Goal: Find contact information: Find contact information

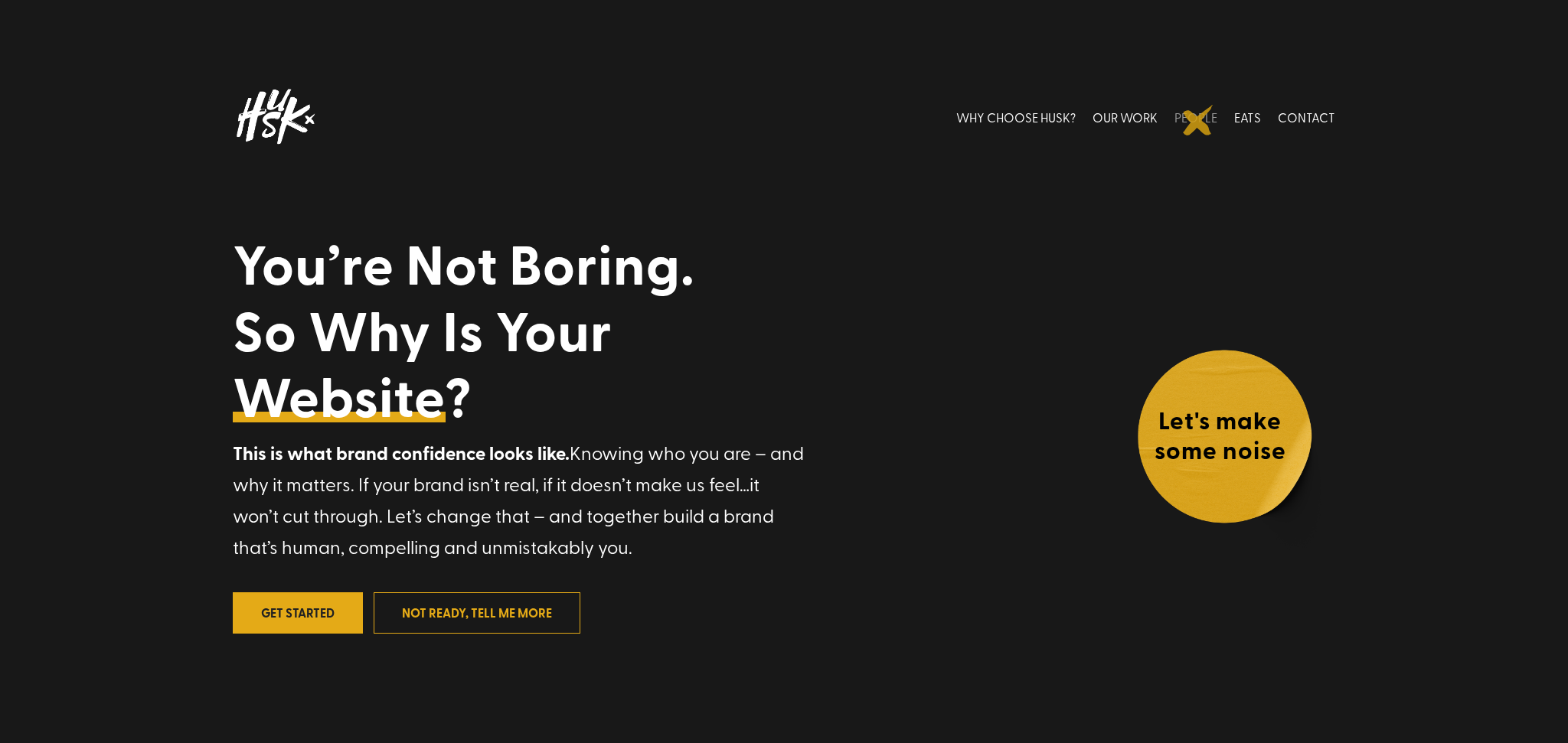
click at [1198, 120] on link "PEOPLE" at bounding box center [1195, 116] width 43 height 68
click at [1306, 115] on link "CONTACT" at bounding box center [1307, 116] width 58 height 68
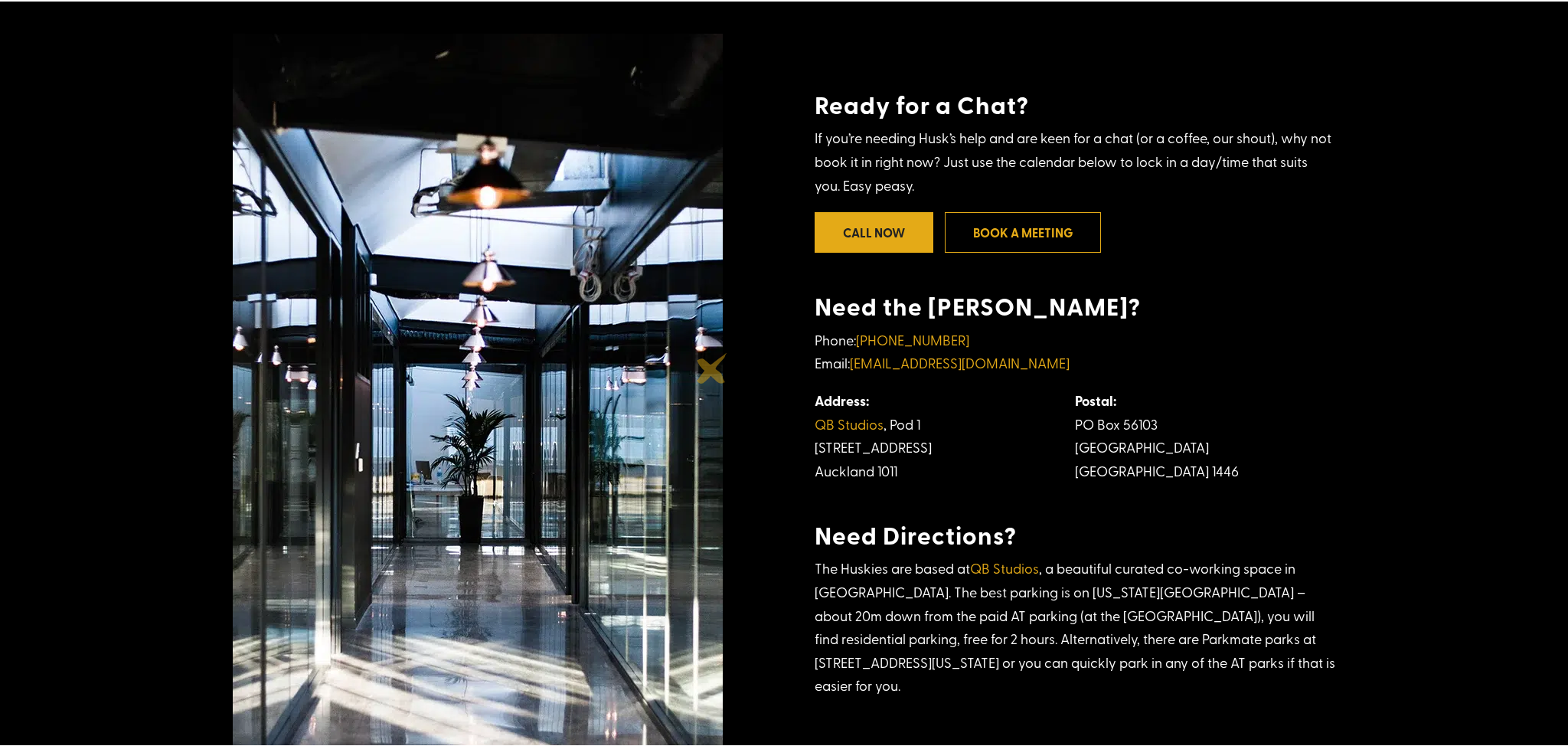
scroll to position [397, 0]
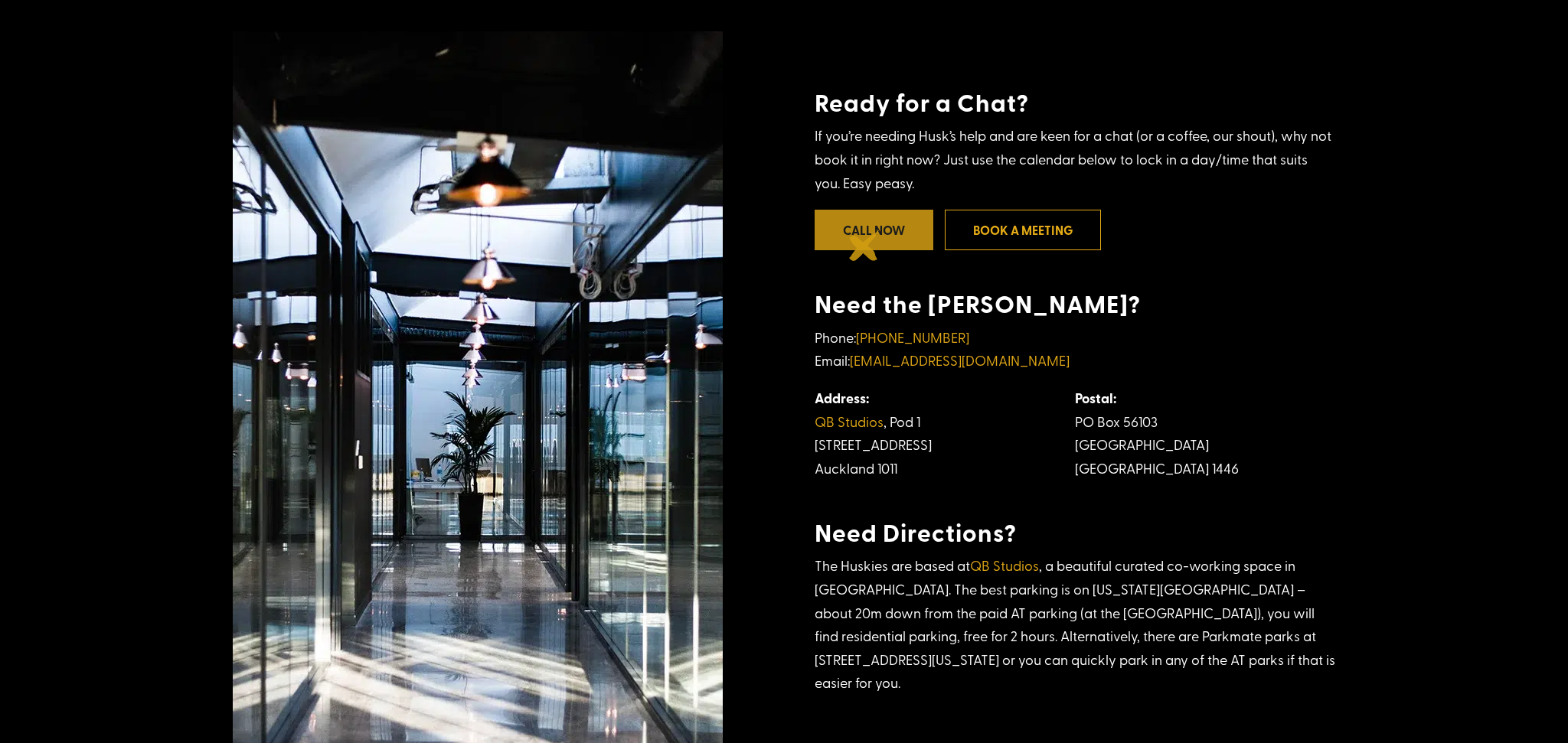
click at [864, 246] on link "Call Now" at bounding box center [874, 230] width 118 height 41
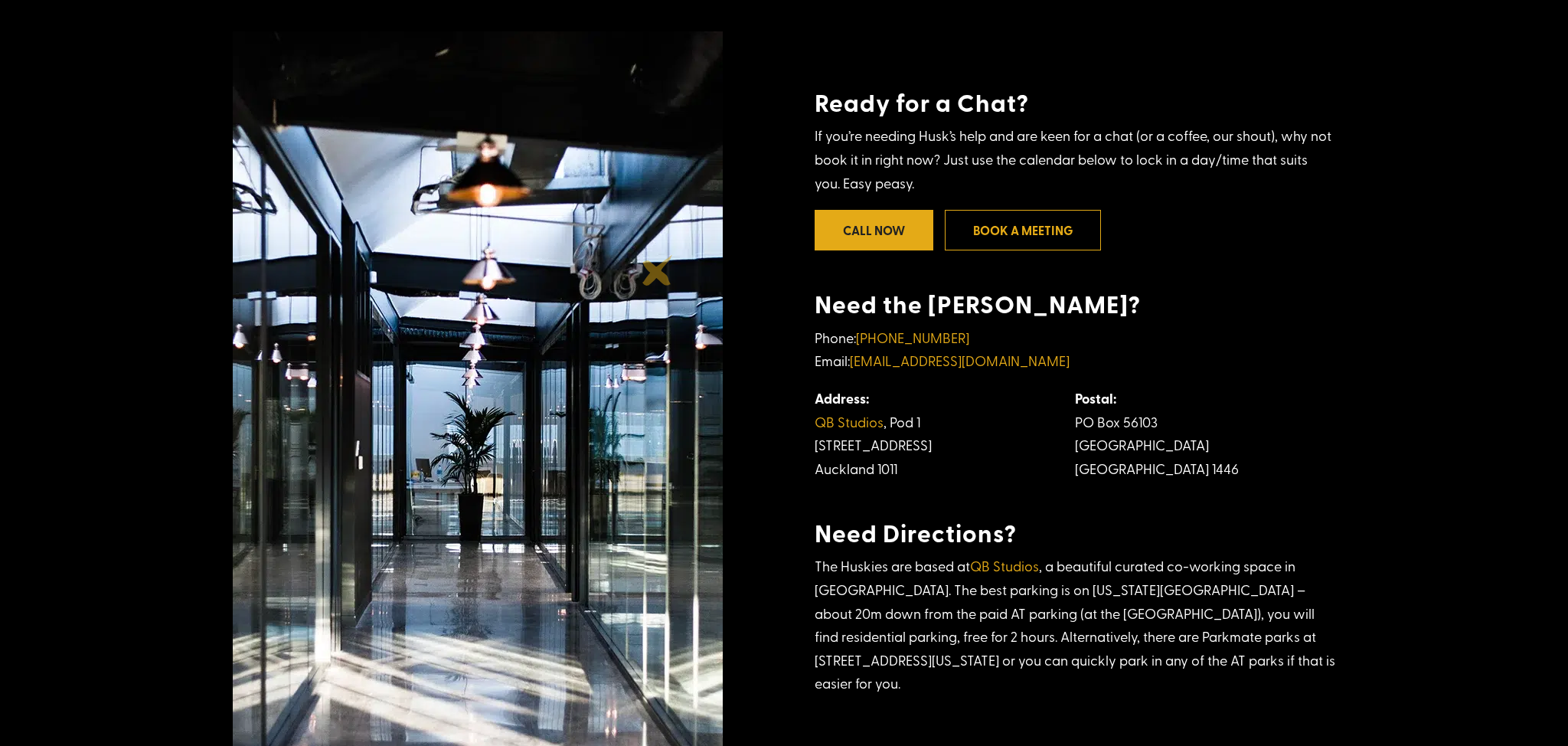
scroll to position [405, 0]
